Goal: Communication & Community: Participate in discussion

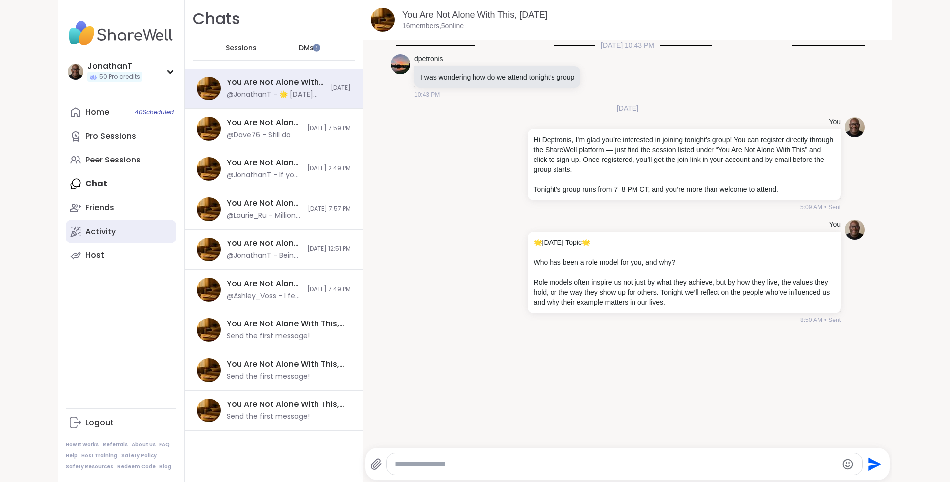
click at [77, 233] on icon at bounding box center [76, 232] width 12 height 12
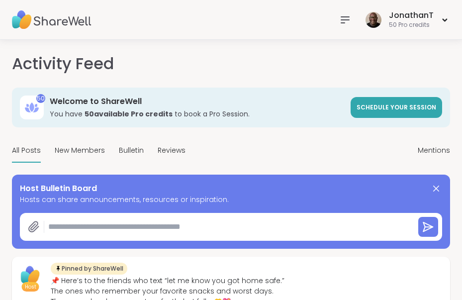
type textarea "*"
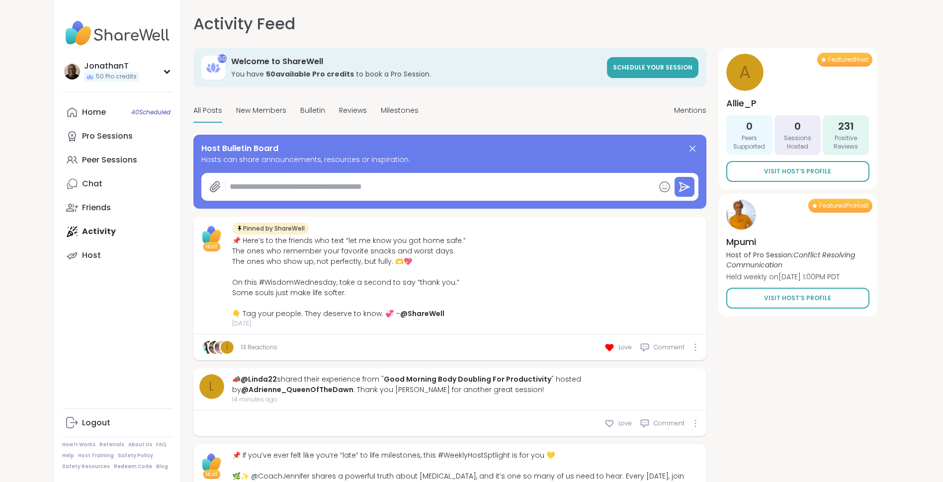
click at [306, 187] on textarea at bounding box center [440, 187] width 429 height 20
paste textarea "**********"
type textarea "**********"
type textarea "*"
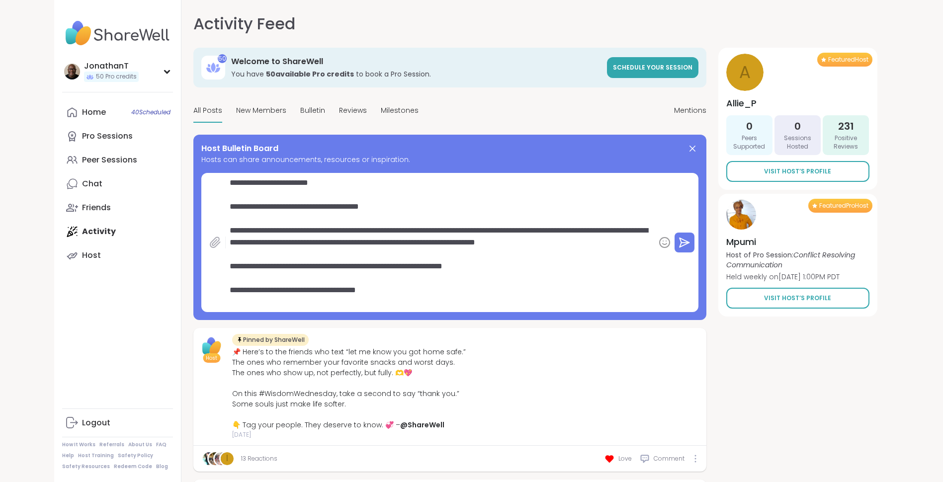
type textarea "**********"
click at [214, 244] on icon at bounding box center [215, 243] width 12 height 12
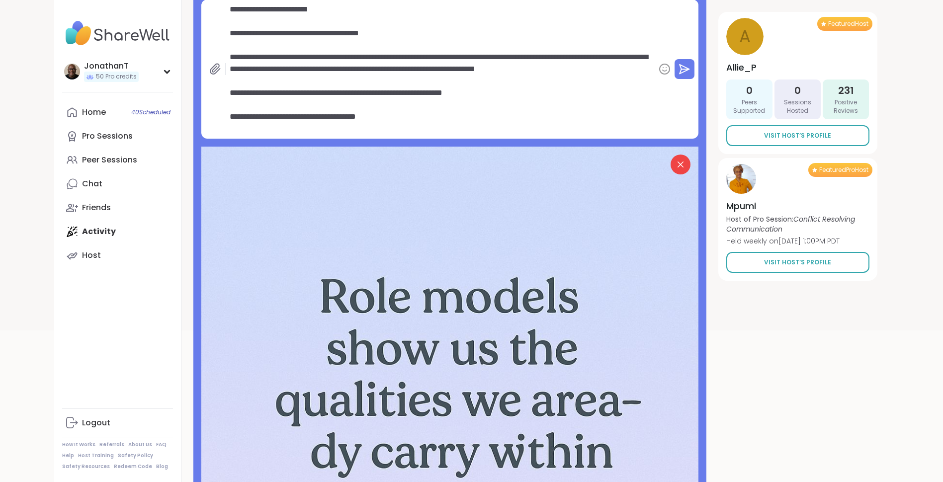
scroll to position [272, 0]
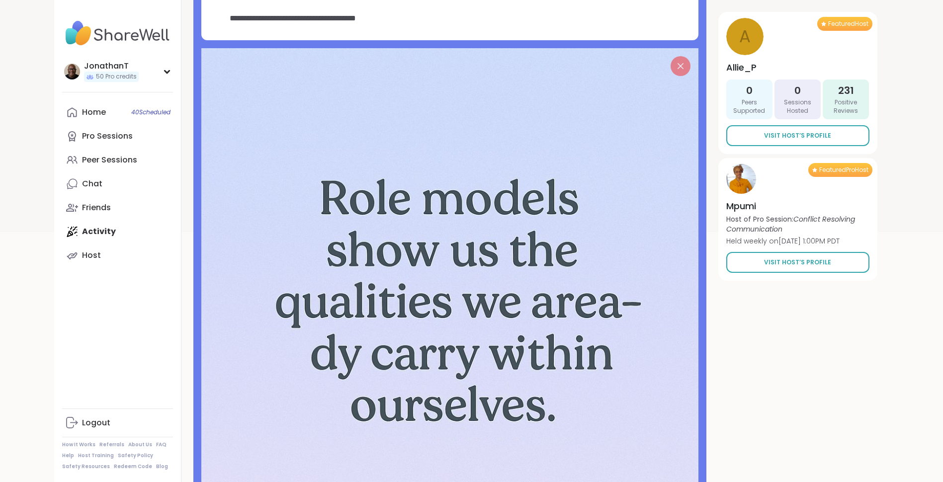
click at [682, 62] on icon at bounding box center [680, 66] width 12 height 12
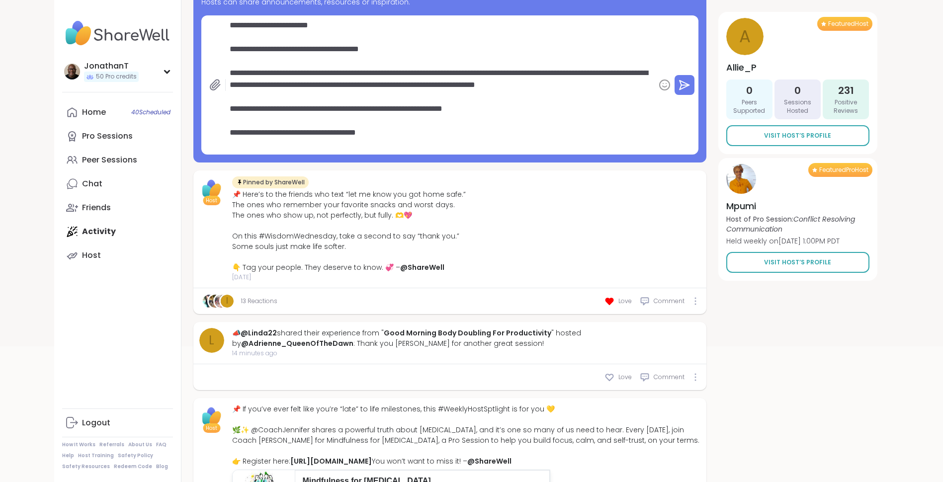
scroll to position [156, 0]
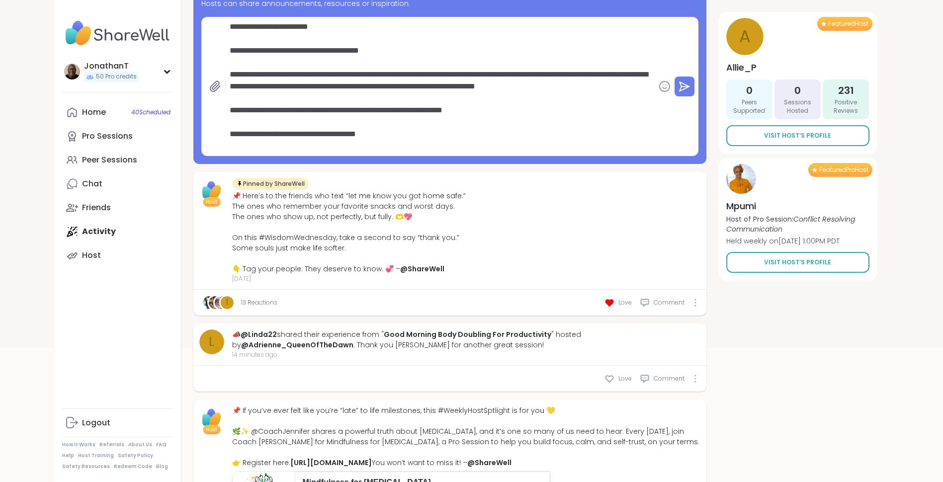
type textarea "*"
type textarea "**********"
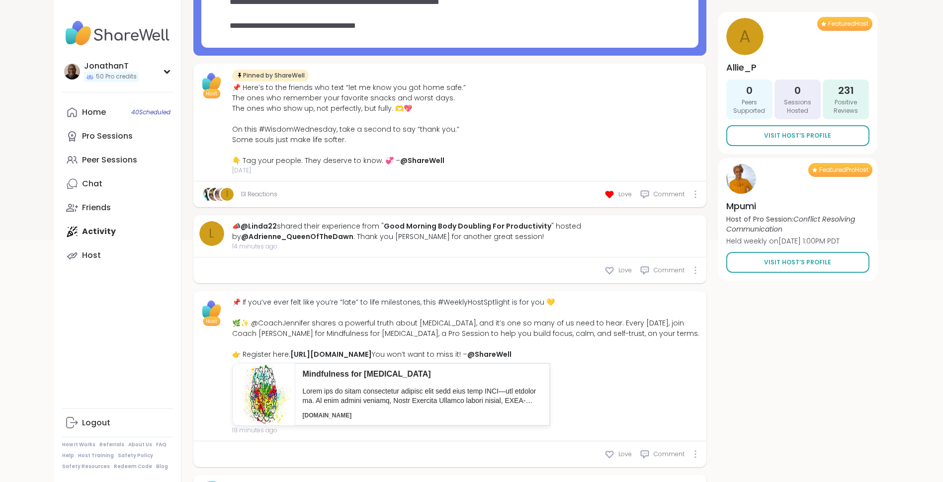
scroll to position [317, 0]
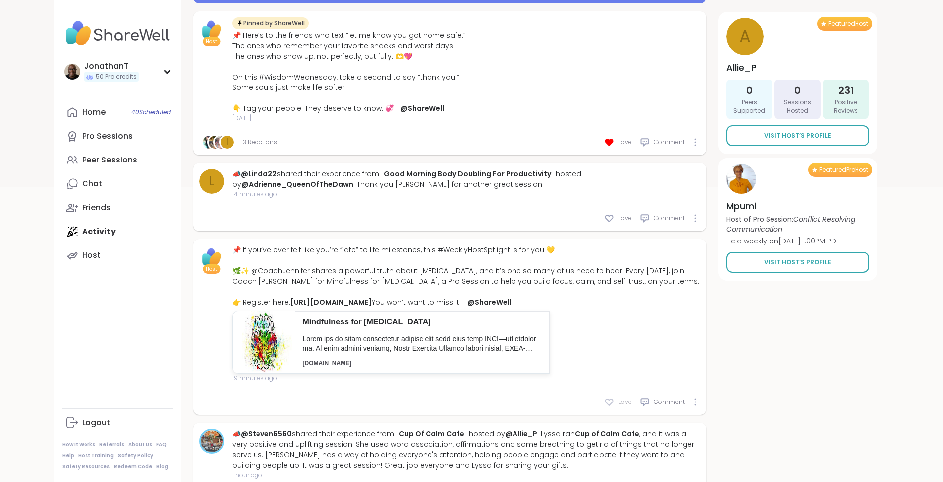
click at [608, 407] on icon at bounding box center [609, 402] width 10 height 10
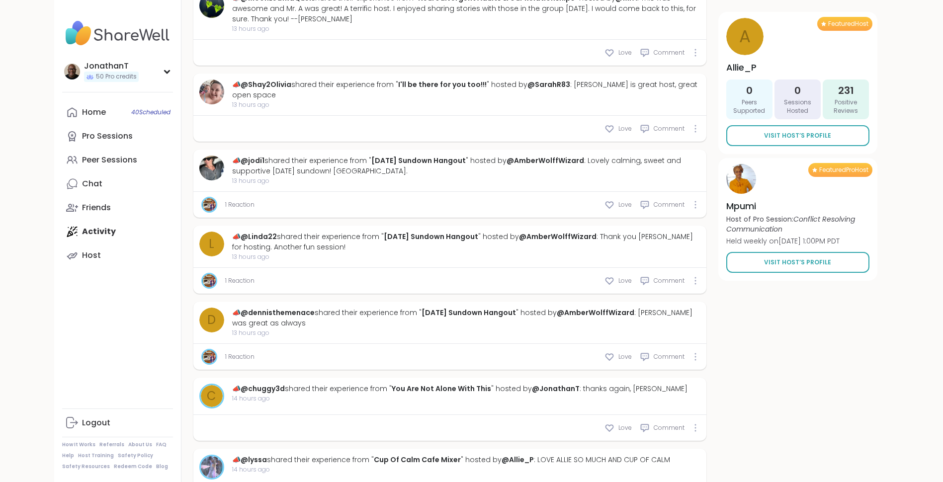
scroll to position [3361, 0]
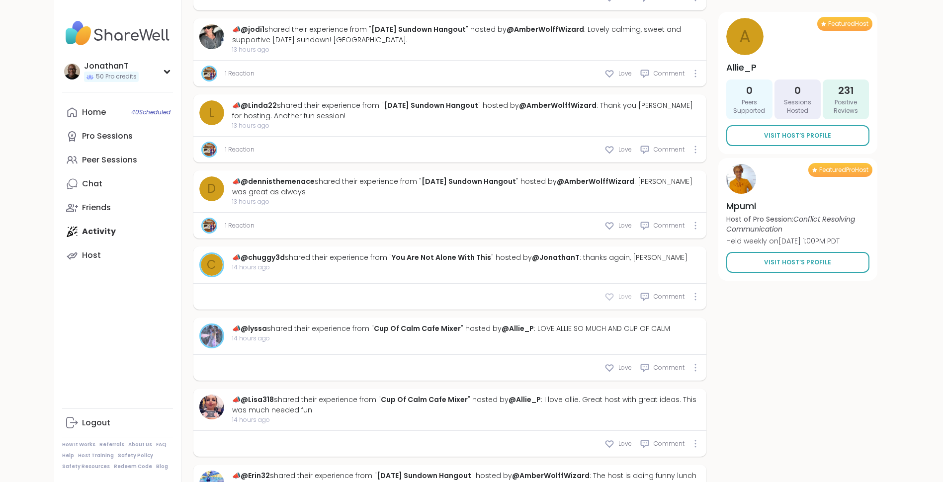
click at [613, 294] on icon at bounding box center [608, 297] width 7 height 6
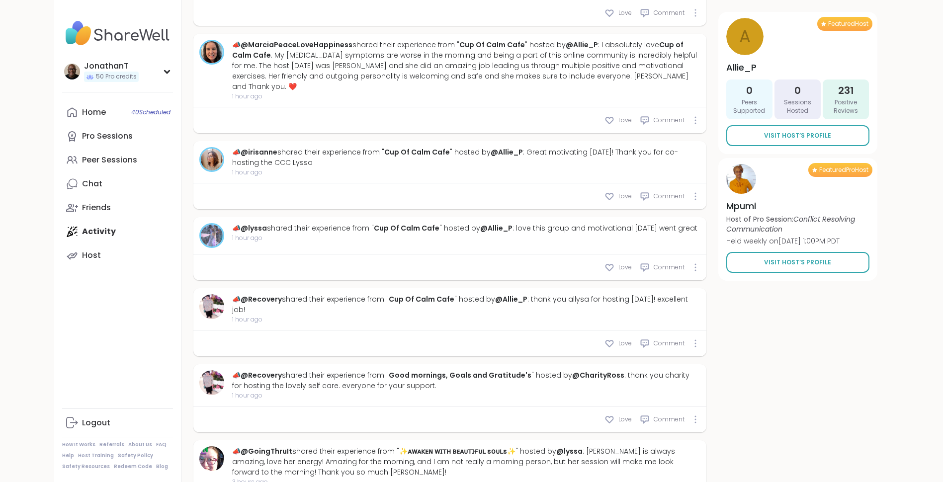
scroll to position [0, 0]
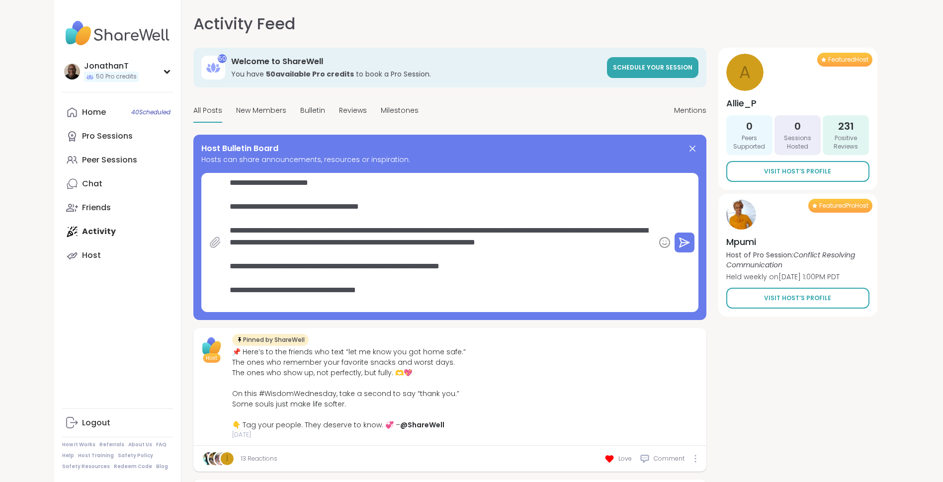
click at [214, 242] on icon at bounding box center [214, 242] width 9 height 10
click at [218, 241] on icon at bounding box center [214, 242] width 9 height 10
click at [365, 215] on textarea "**********" at bounding box center [440, 242] width 429 height 139
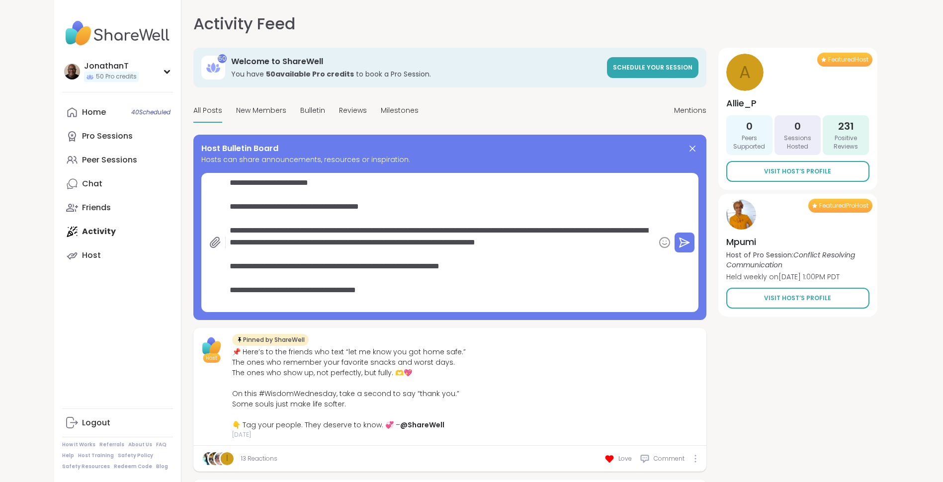
click at [365, 215] on textarea "**********" at bounding box center [440, 242] width 429 height 139
drag, startPoint x: 230, startPoint y: 183, endPoint x: 437, endPoint y: 308, distance: 241.2
click at [437, 308] on textarea "**********" at bounding box center [440, 242] width 429 height 139
type textarea "*"
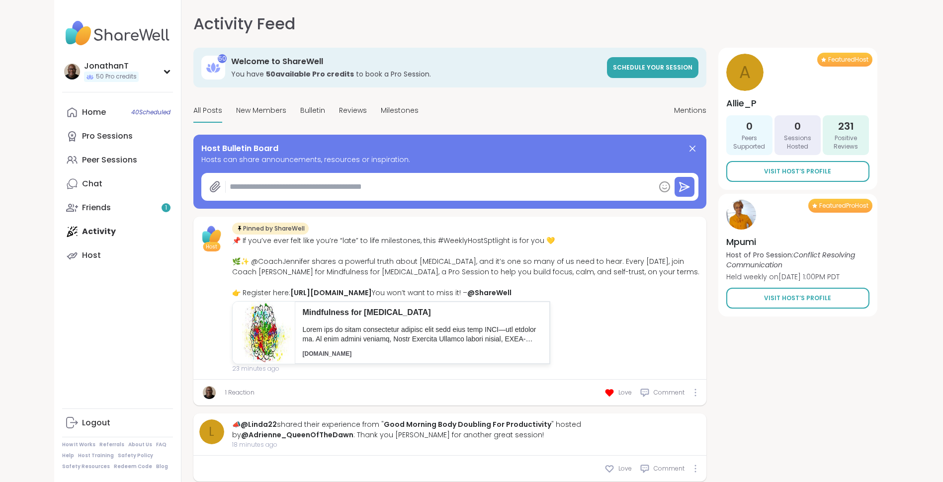
click at [279, 138] on div "Host Bulletin Board Hosts can share announcements, resources or inspiration." at bounding box center [449, 172] width 513 height 74
click at [281, 190] on textarea at bounding box center [440, 187] width 429 height 20
paste textarea "**********"
type textarea "*"
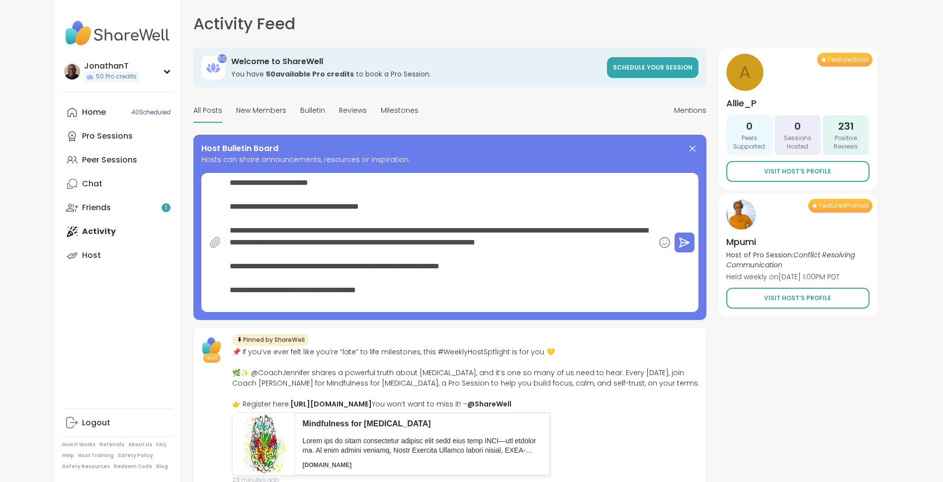
type textarea "**********"
click at [214, 237] on icon at bounding box center [215, 243] width 12 height 12
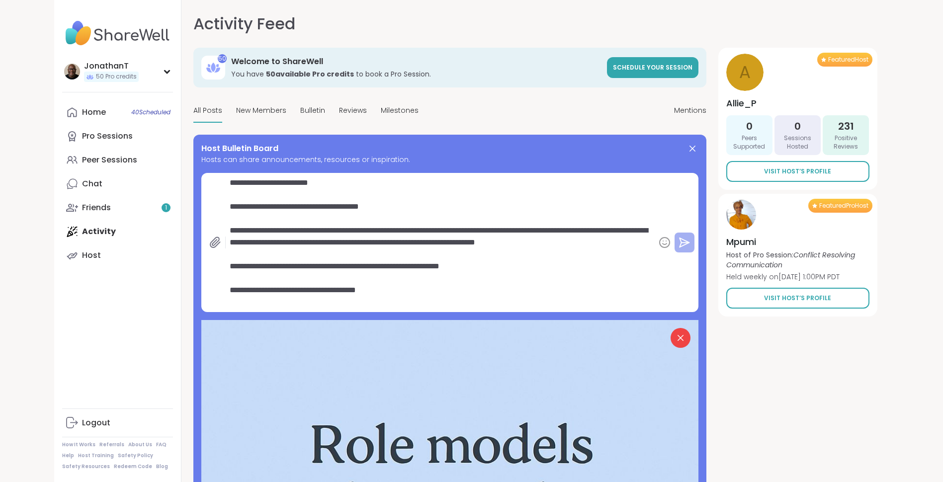
click at [685, 238] on icon at bounding box center [684, 243] width 12 height 12
type textarea "*"
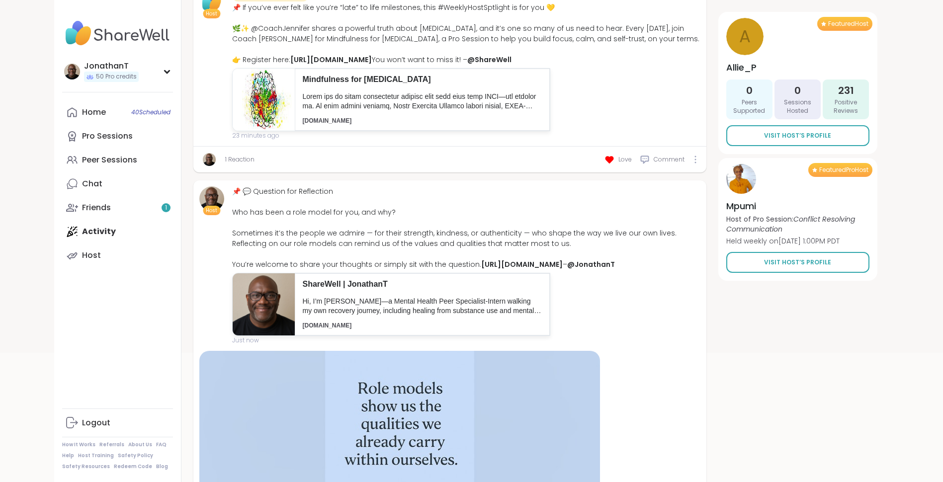
scroll to position [194, 0]
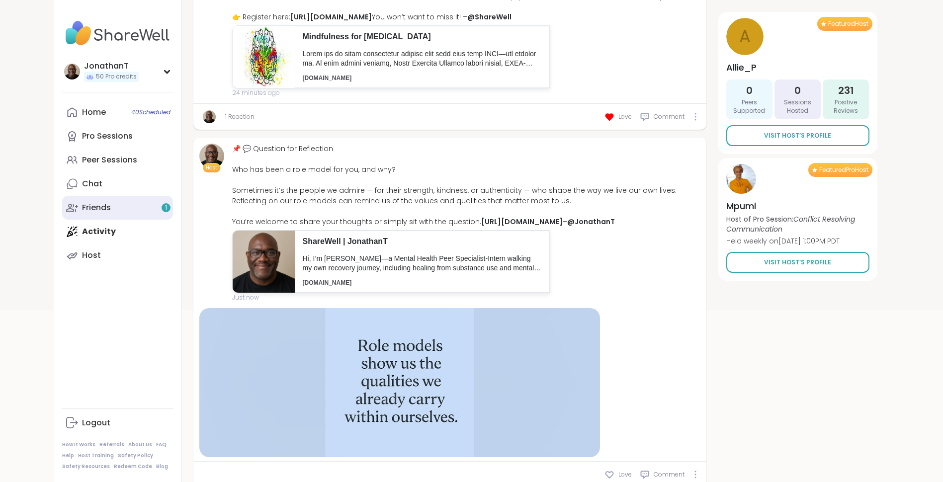
click at [138, 207] on link "Friends 1" at bounding box center [117, 208] width 111 height 24
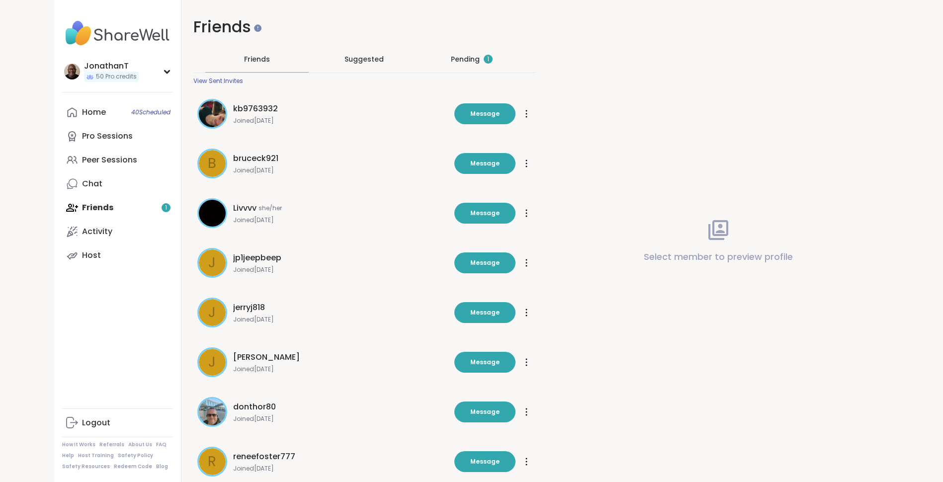
click at [471, 59] on div "Pending 1" at bounding box center [472, 59] width 42 height 10
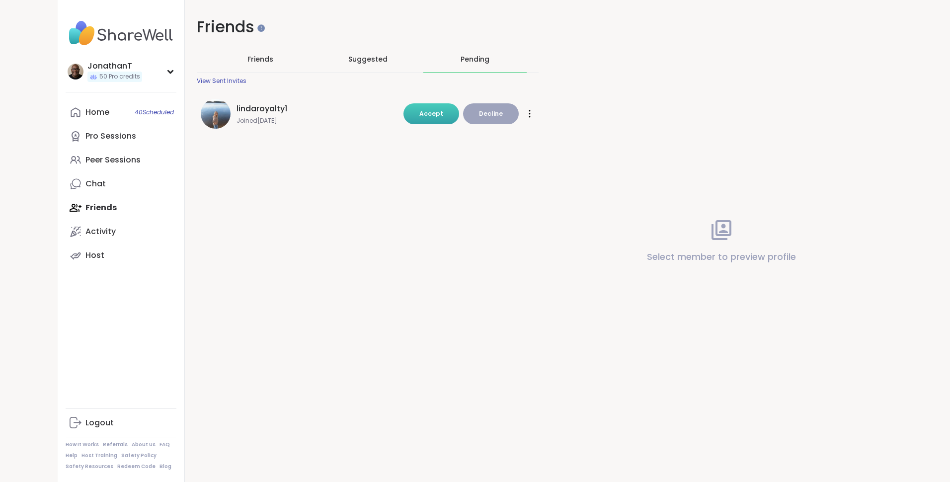
click at [432, 111] on span "Accept" at bounding box center [431, 113] width 24 height 8
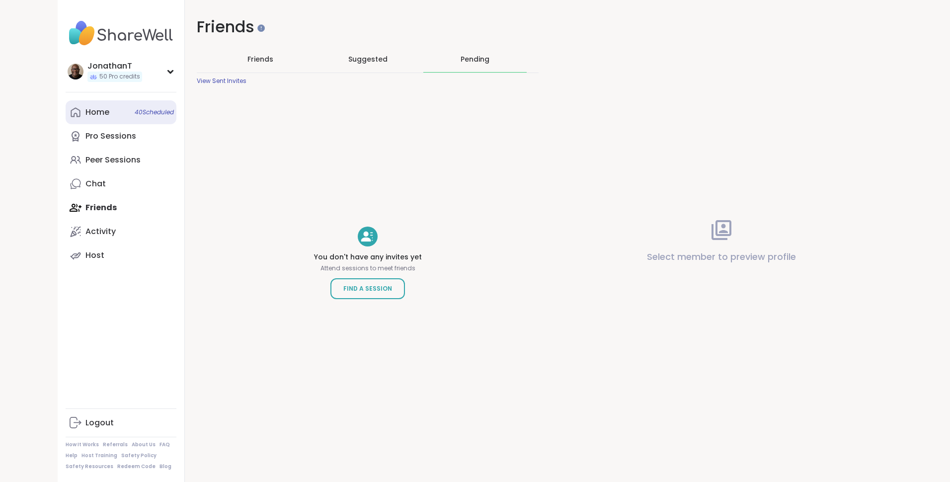
click at [93, 113] on div "Home 40 Scheduled" at bounding box center [97, 112] width 24 height 11
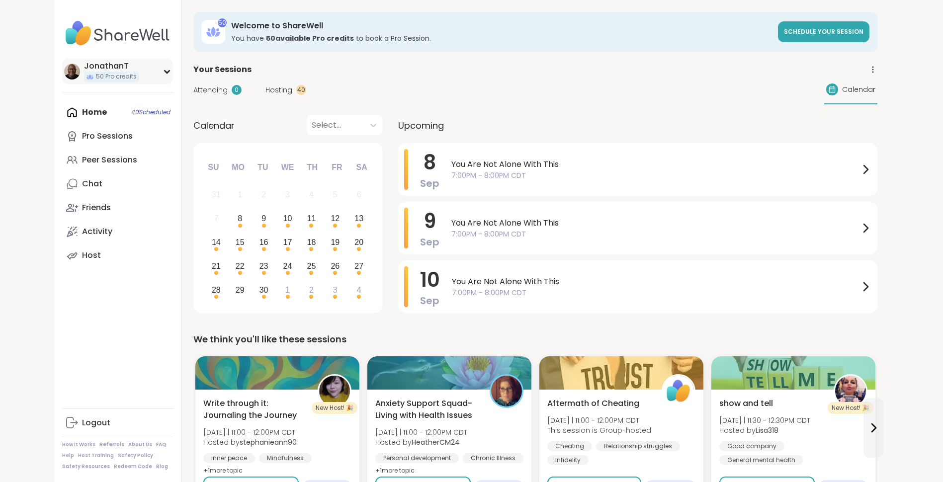
click at [112, 73] on span "50 Pro credits" at bounding box center [116, 77] width 41 height 8
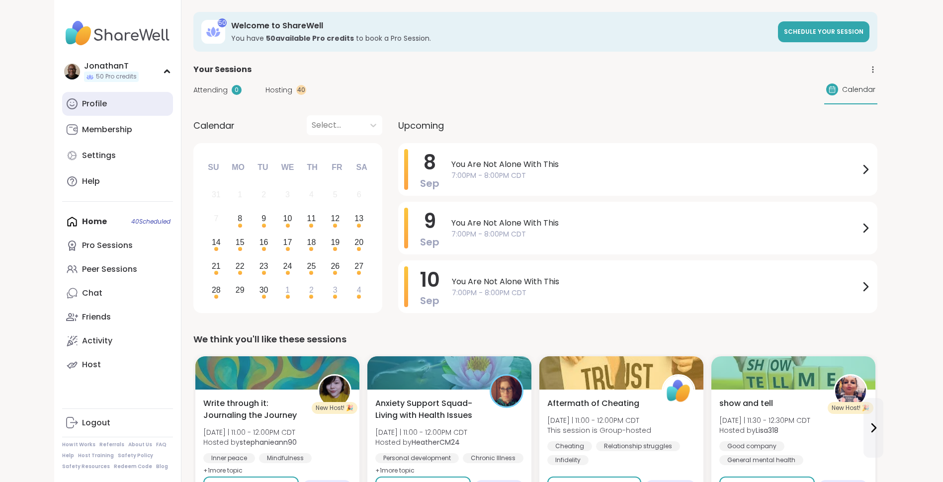
click at [100, 107] on div "Profile" at bounding box center [94, 103] width 25 height 11
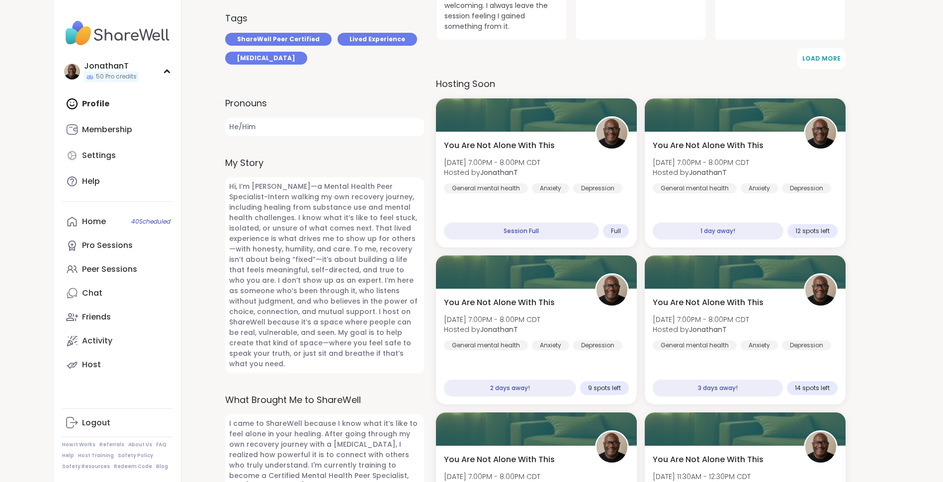
scroll to position [375, 0]
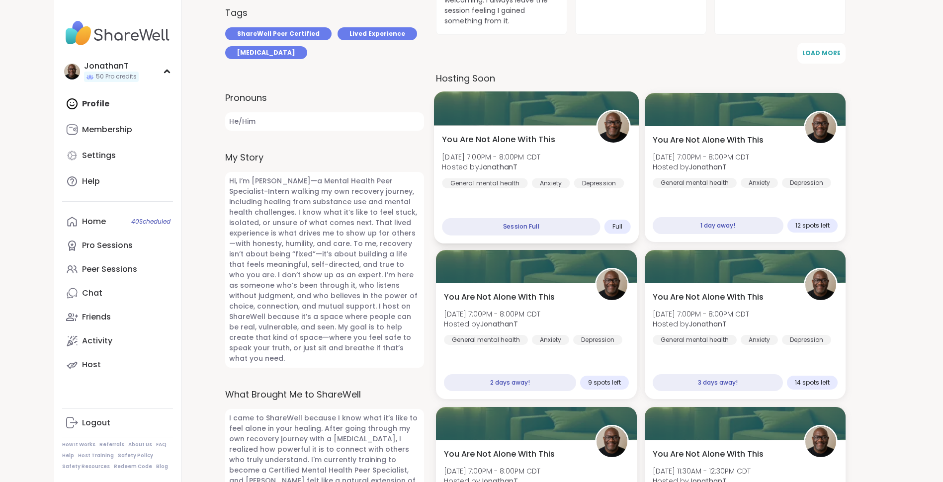
click at [566, 148] on div "You Are Not Alone With This Mon, Sep 08 | 7:00PM - 8:00PM CDT Hosted by Jonatha…" at bounding box center [536, 161] width 188 height 55
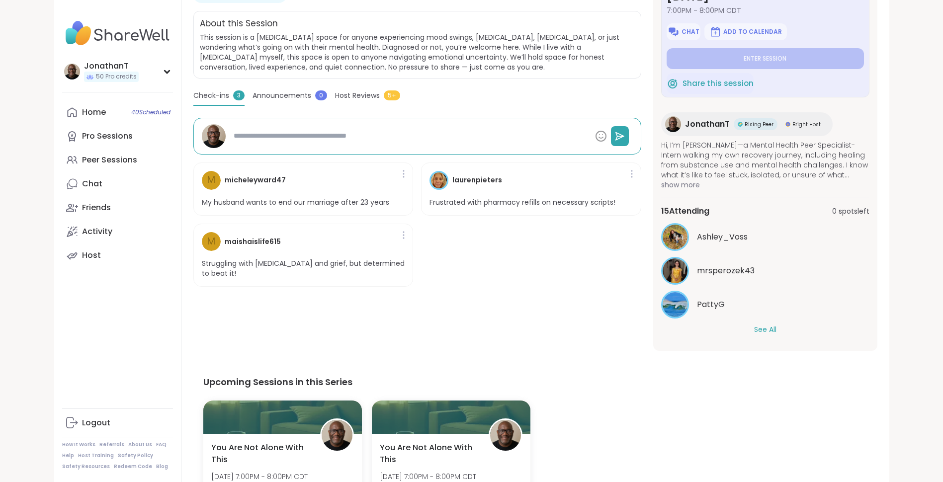
scroll to position [202, 0]
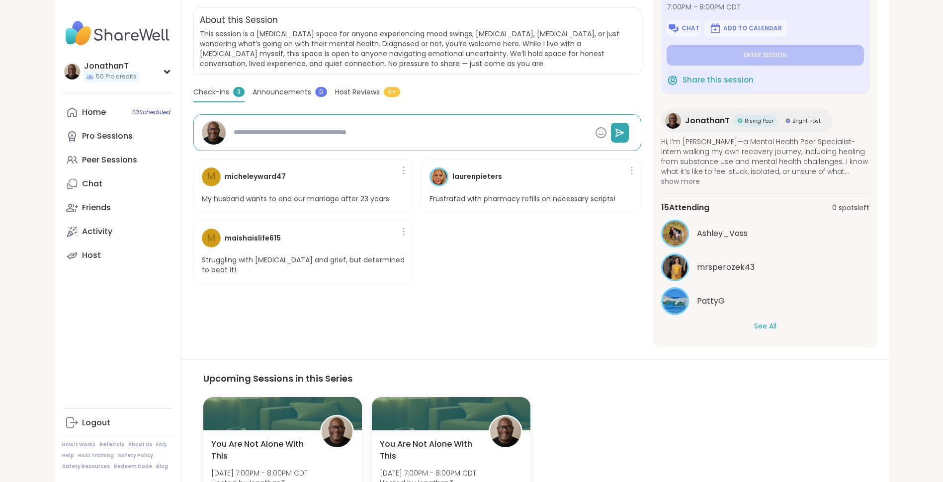
click at [762, 322] on button "See All" at bounding box center [765, 326] width 22 height 10
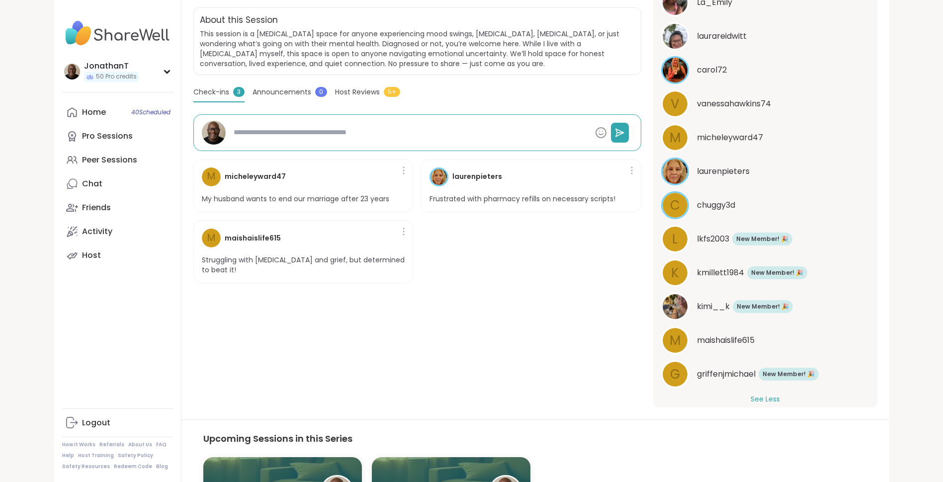
scroll to position [334, 0]
type textarea "*"
click at [751, 393] on button "See Less" at bounding box center [765, 398] width 29 height 10
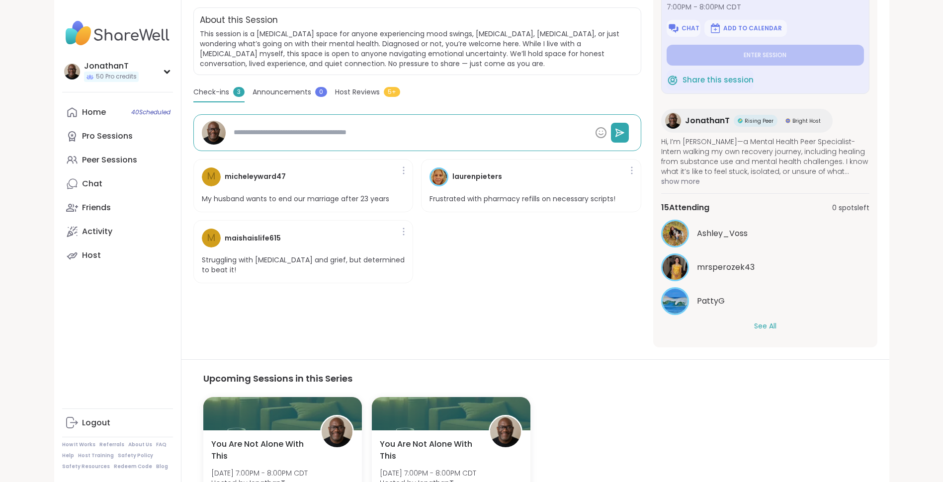
click at [762, 324] on button "See All" at bounding box center [765, 326] width 22 height 10
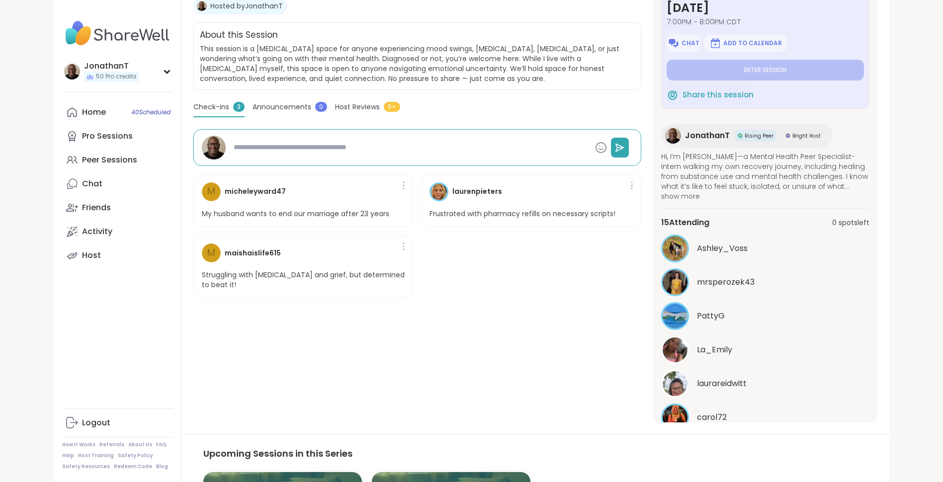
scroll to position [169, 0]
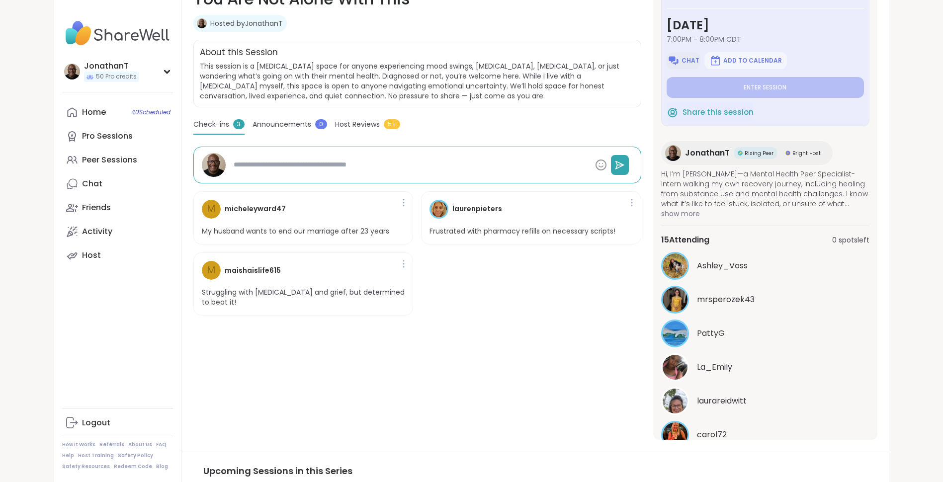
click at [690, 59] on span "Chat" at bounding box center [690, 61] width 18 height 8
type textarea "*"
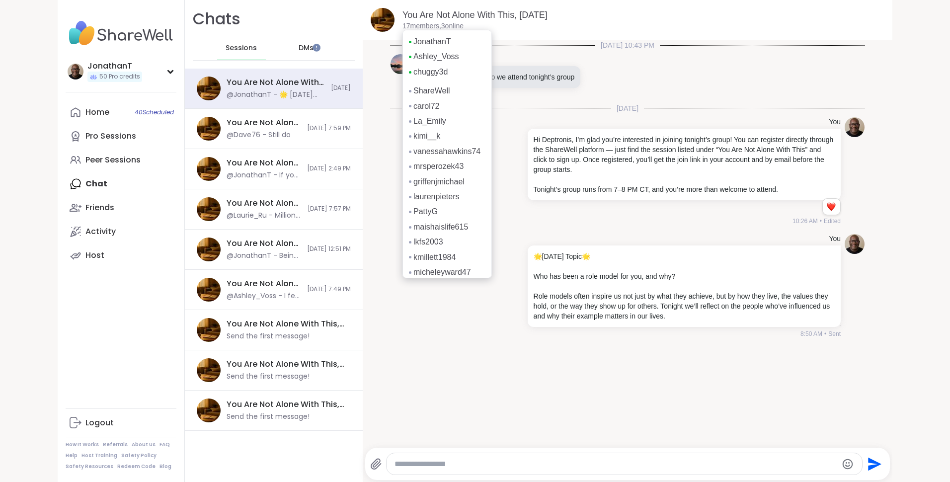
scroll to position [32, 0]
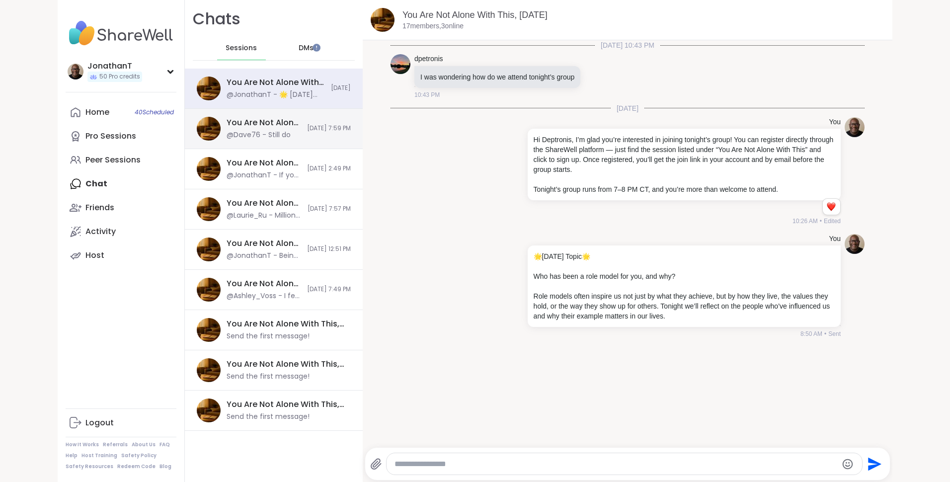
click at [281, 122] on div "You Are Not Alone With This, Sep 07" at bounding box center [264, 122] width 75 height 11
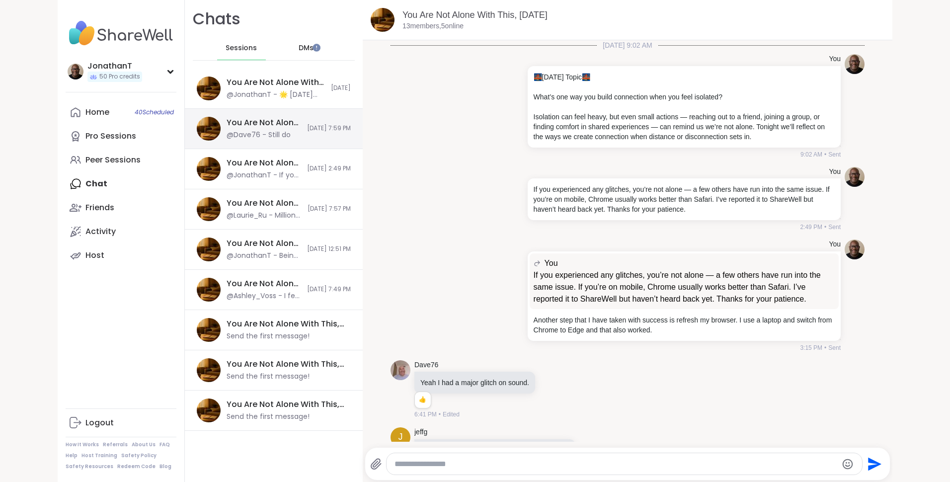
scroll to position [2672, 0]
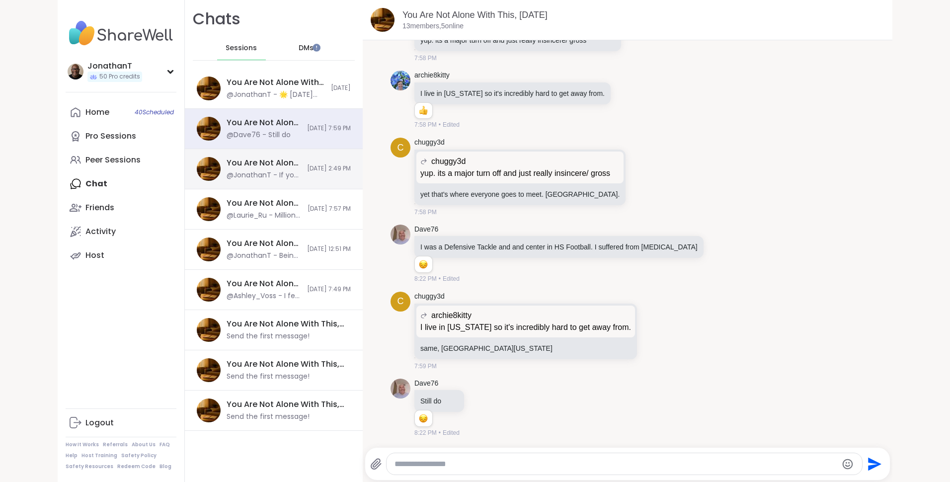
click at [286, 166] on div "You Are Not Alone With This, Sep 07 @JonathanT - If you experienced any glitche…" at bounding box center [274, 169] width 178 height 40
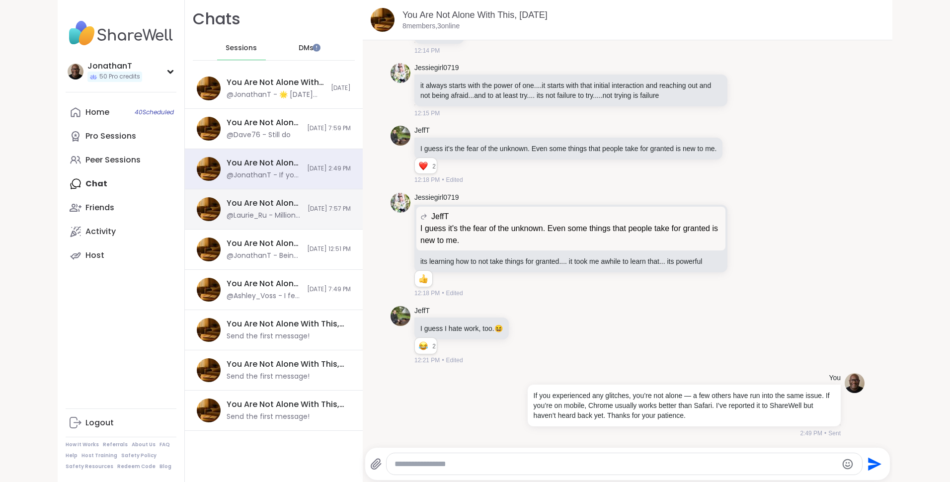
scroll to position [3722, 0]
click at [287, 203] on div "You Are Not Alone With This, Sep 06 @Laurie_Ru - Millions of people experience …" at bounding box center [274, 209] width 178 height 40
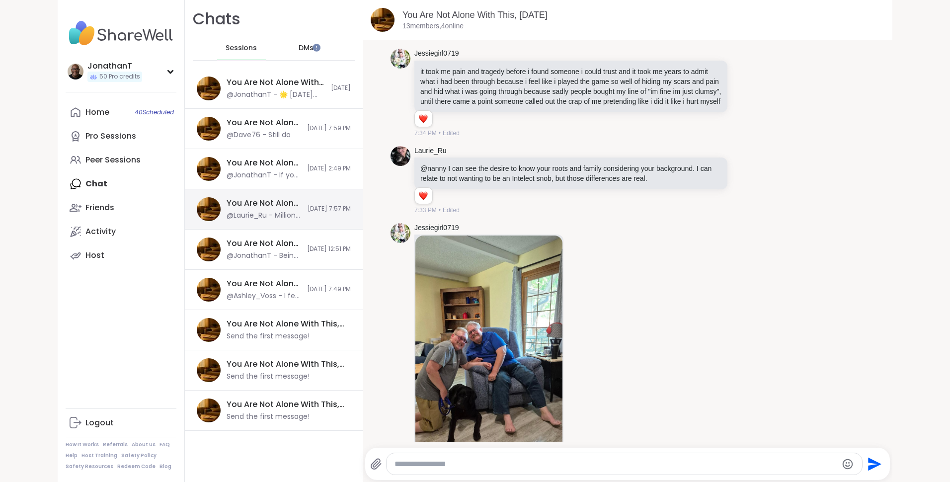
scroll to position [4010, 0]
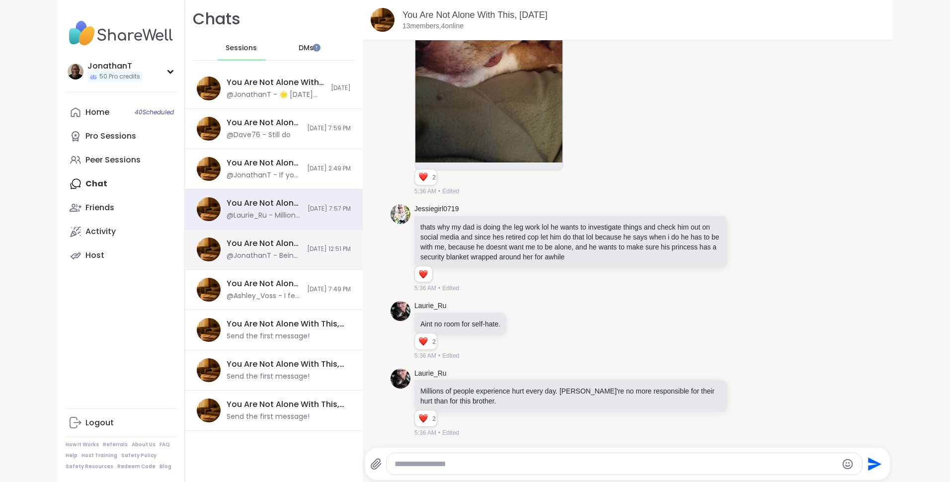
click at [280, 241] on div "You Are Not Alone With This, Sep 06" at bounding box center [264, 243] width 75 height 11
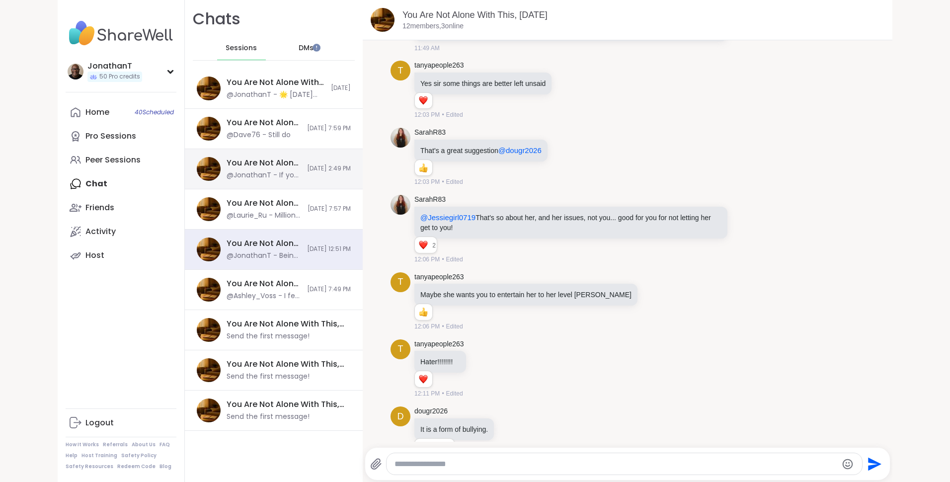
scroll to position [2434, 0]
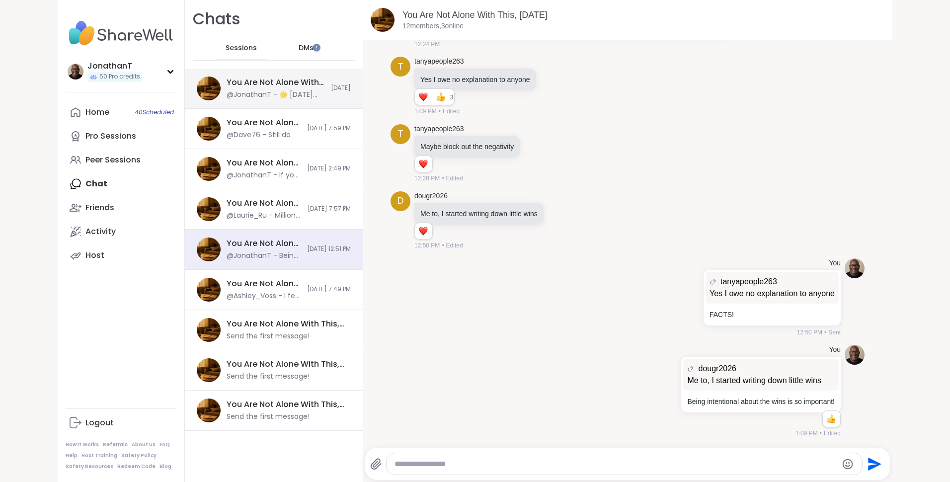
click at [300, 89] on div "You Are Not Alone With This, Sep 08 @JonathanT - 🌟 Today’s Topic 🌟 Who has been…" at bounding box center [276, 88] width 98 height 23
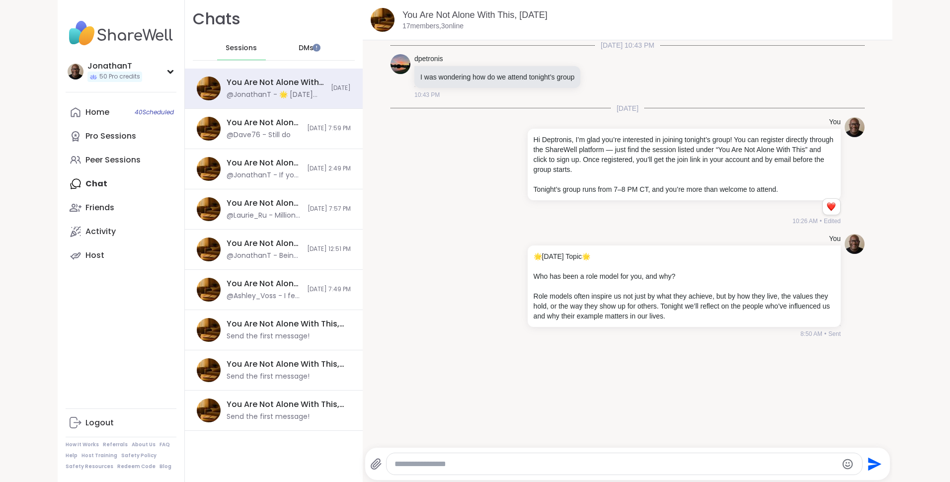
click at [244, 44] on span "Sessions" at bounding box center [241, 48] width 31 height 10
click at [299, 47] on span "DMs" at bounding box center [306, 48] width 15 height 10
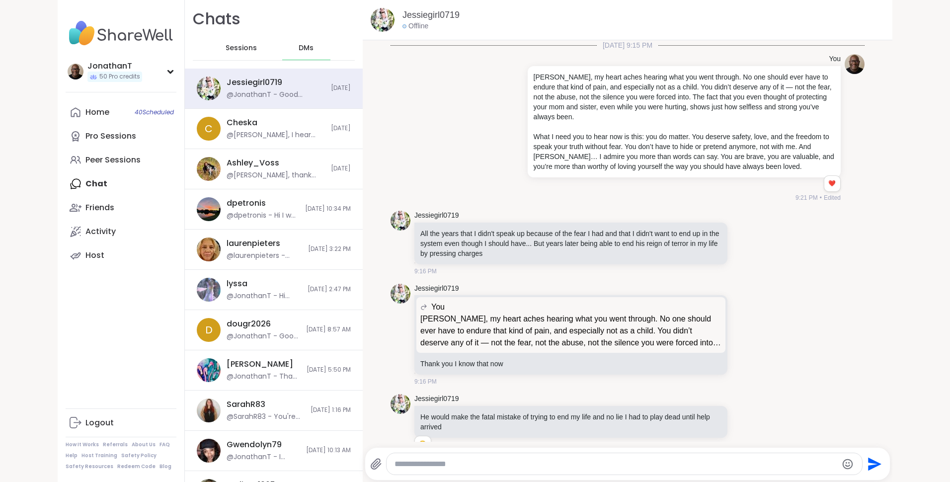
scroll to position [10017, 0]
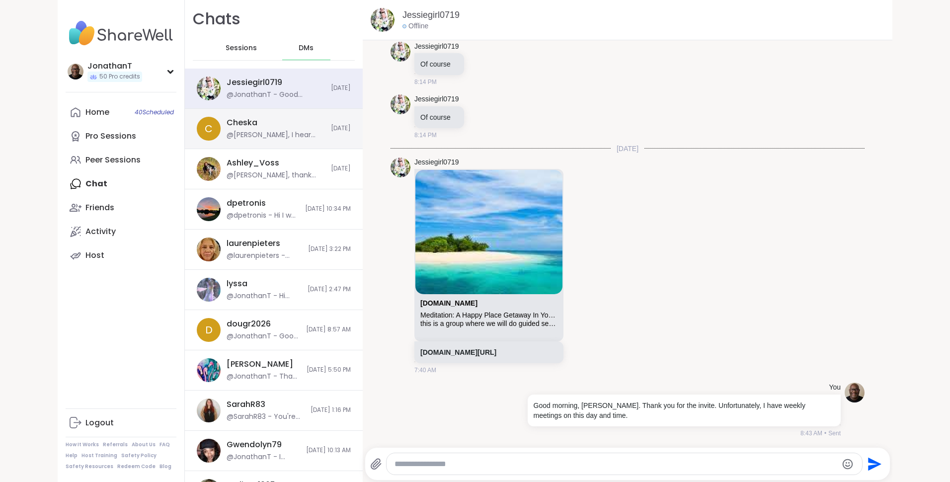
click at [257, 117] on div "Cheska @JonathanT - Cheska, I hear how deeply that hurts — it’s so painful when…" at bounding box center [276, 128] width 98 height 23
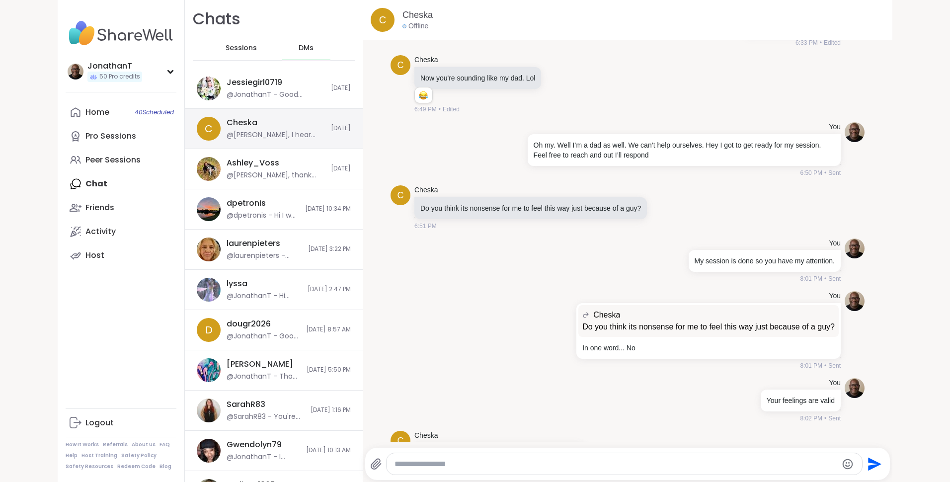
scroll to position [9355, 0]
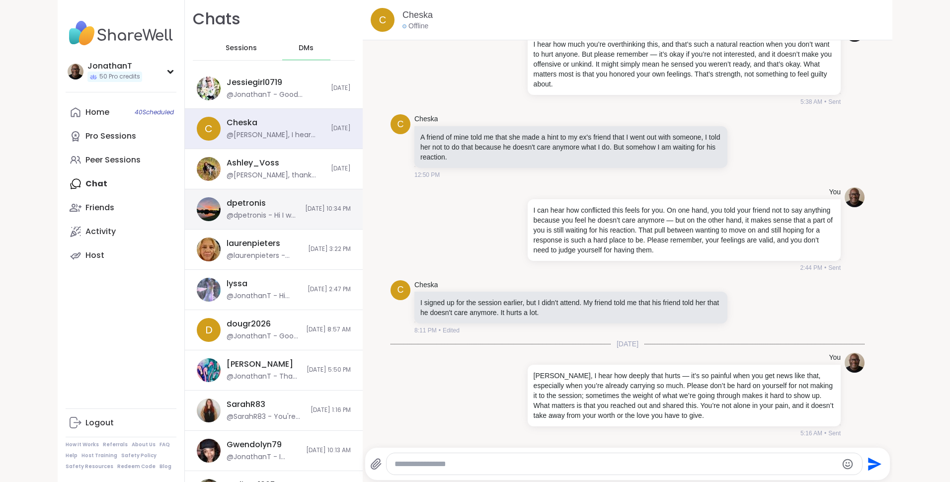
click at [284, 203] on div "dpetronis @dpetronis - Hi I was wondering if you could talk 9/7/2025, 10:34 PM" at bounding box center [274, 209] width 178 height 40
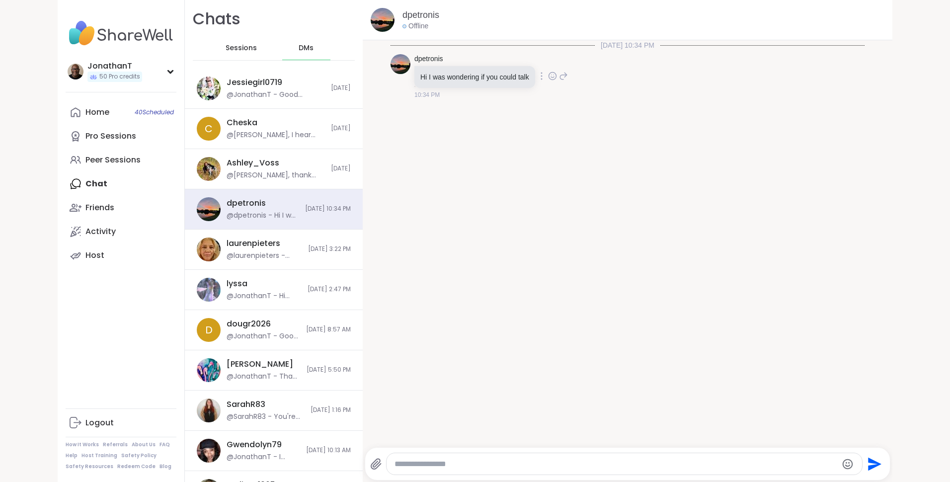
click at [539, 81] on div at bounding box center [541, 76] width 9 height 12
click at [527, 88] on icon at bounding box center [529, 90] width 8 height 9
click at [540, 75] on div at bounding box center [541, 76] width 9 height 12
click at [528, 90] on icon at bounding box center [530, 90] width 10 height 10
drag, startPoint x: 450, startPoint y: 58, endPoint x: 412, endPoint y: 58, distance: 38.3
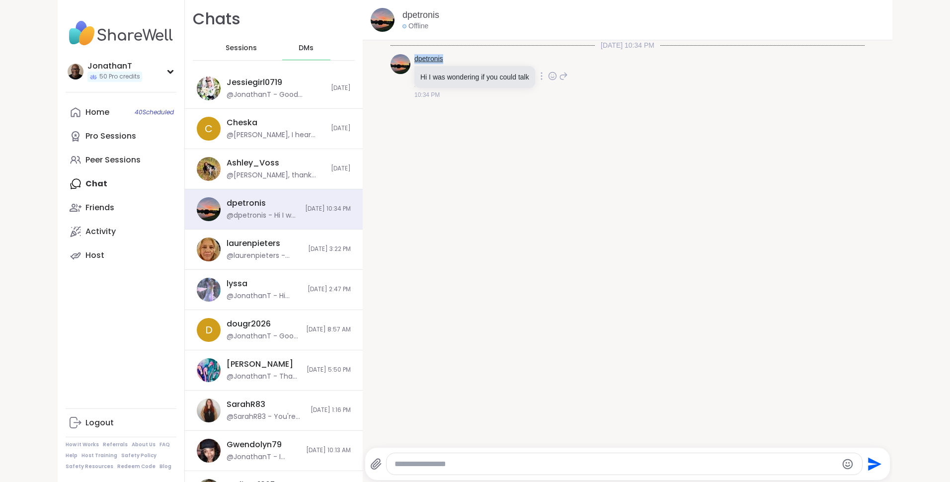
click at [415, 58] on div "dpetronis" at bounding box center [476, 59] width 123 height 10
copy link "dpetronis"
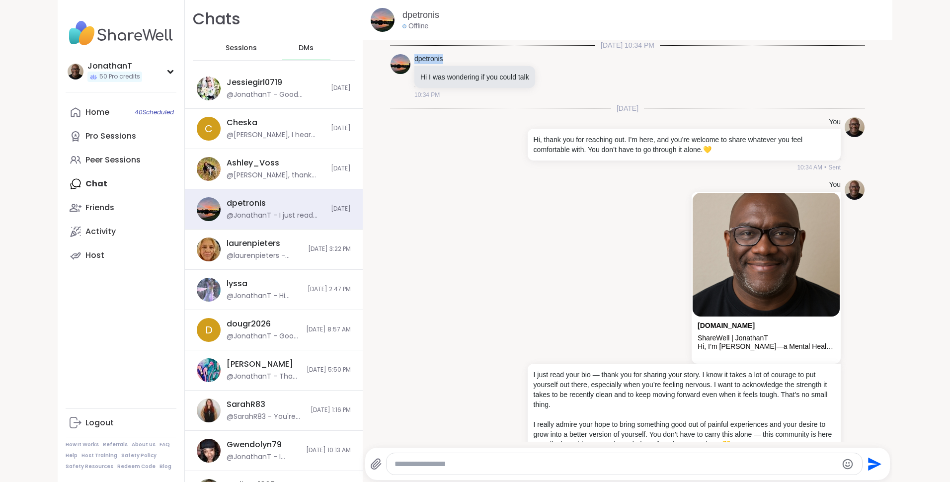
click at [299, 46] on span "DMs" at bounding box center [306, 48] width 15 height 10
click at [242, 45] on span "Sessions" at bounding box center [241, 48] width 31 height 10
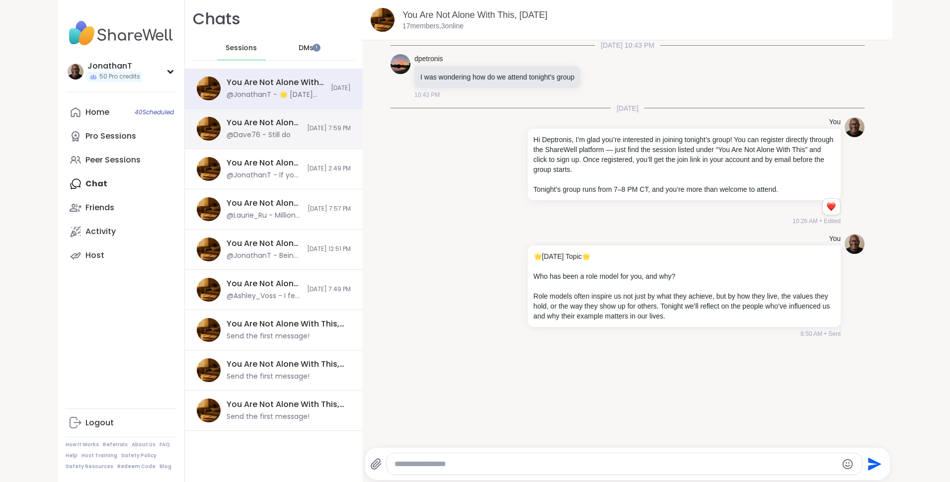
click at [276, 125] on div "You Are Not Alone With This, Sep 07" at bounding box center [264, 122] width 75 height 11
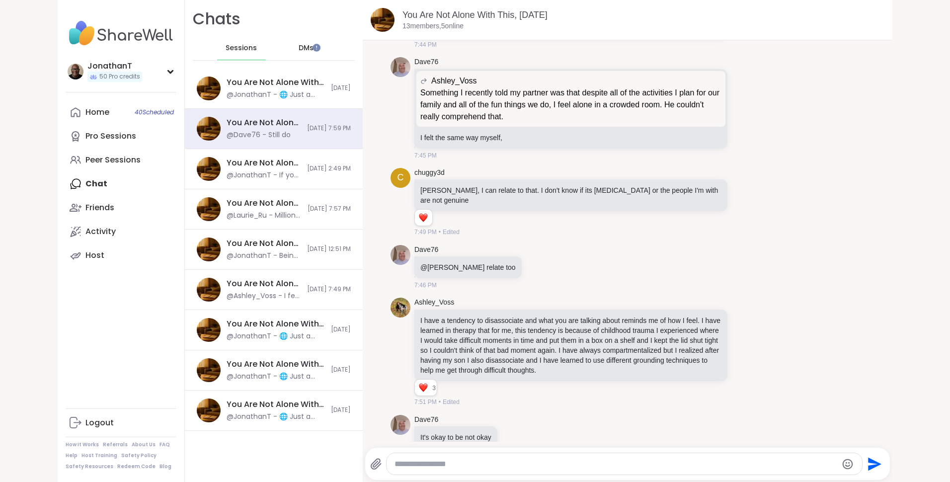
scroll to position [1757, 0]
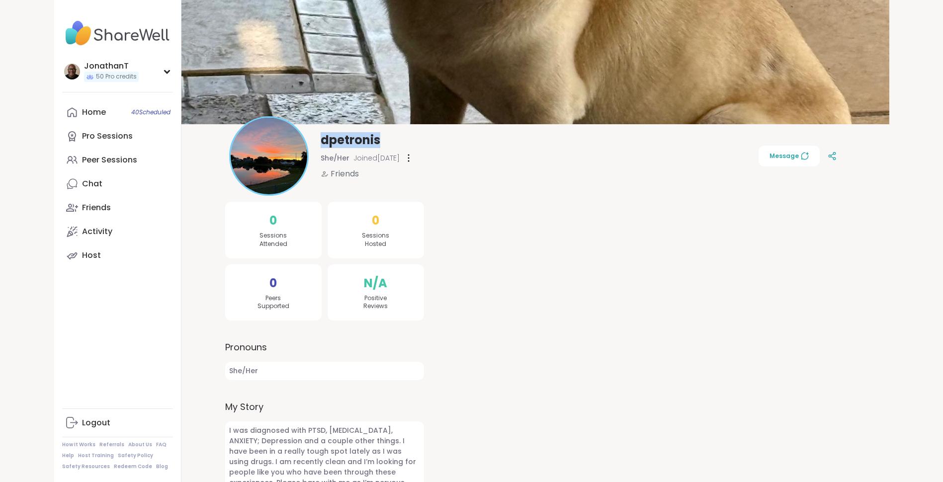
drag, startPoint x: 385, startPoint y: 142, endPoint x: 321, endPoint y: 148, distance: 63.9
click at [321, 148] on div "dpetronis" at bounding box center [367, 140] width 93 height 16
copy span "dpetronis"
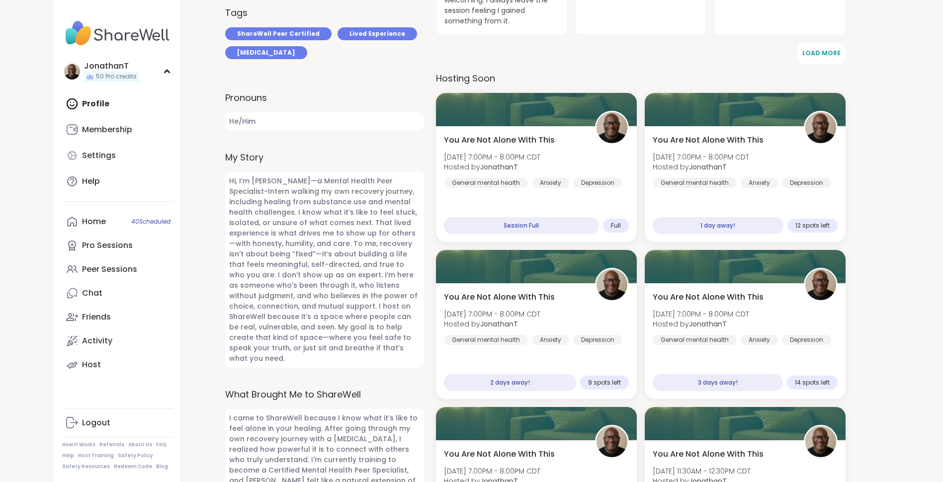
scroll to position [797, 0]
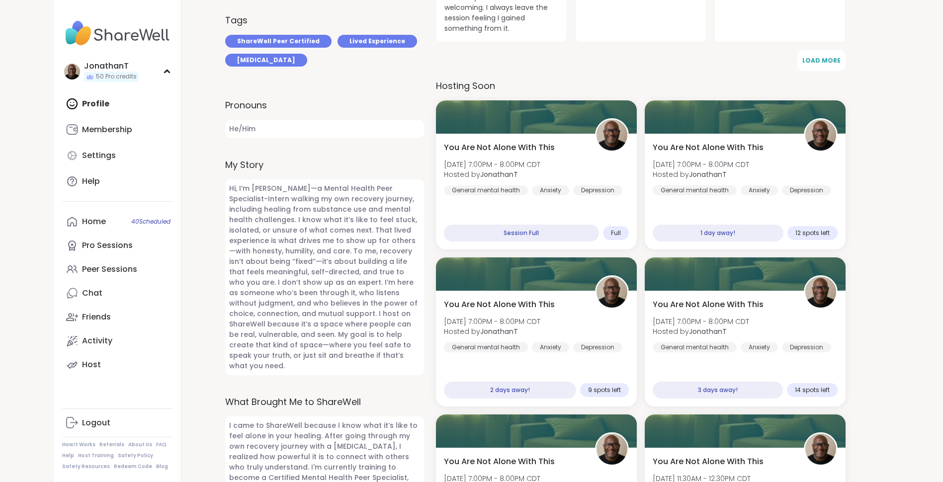
scroll to position [638, 0]
